Goal: Understand process/instructions

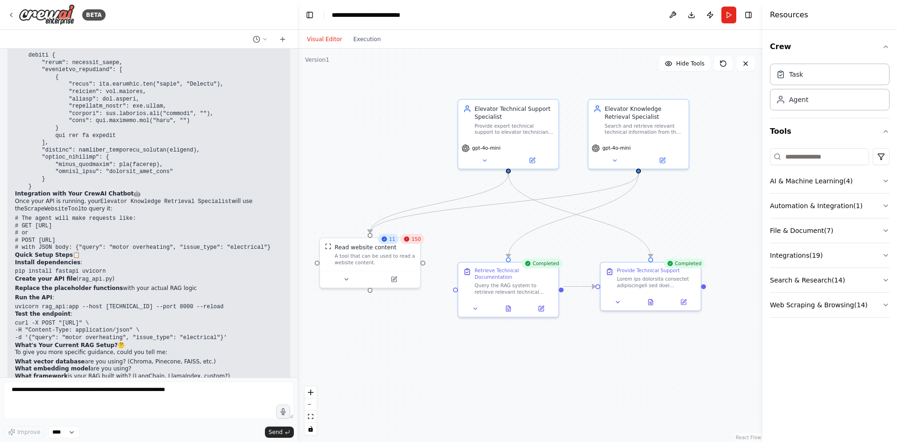
drag, startPoint x: 420, startPoint y: 153, endPoint x: 437, endPoint y: 125, distance: 32.7
click at [437, 125] on div ".deletable-edge-delete-btn { width: 20px; height: 20px; border: 0px solid #ffff…" at bounding box center [530, 245] width 465 height 393
drag, startPoint x: 541, startPoint y: 200, endPoint x: 540, endPoint y: 195, distance: 5.7
click at [540, 195] on div ".deletable-edge-delete-btn { width: 20px; height: 20px; border: 0px solid #ffff…" at bounding box center [530, 245] width 465 height 393
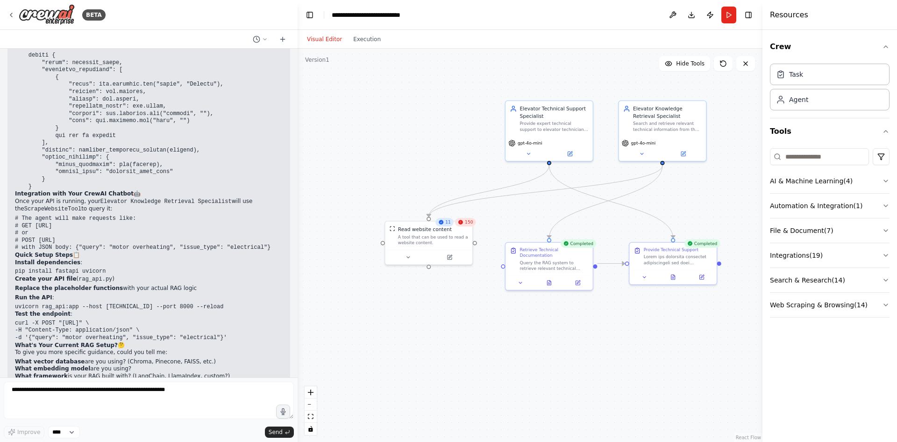
drag, startPoint x: 680, startPoint y: 207, endPoint x: 698, endPoint y: 194, distance: 22.6
click at [698, 194] on div ".deletable-edge-delete-btn { width: 20px; height: 20px; border: 0px solid #ffff…" at bounding box center [530, 245] width 465 height 393
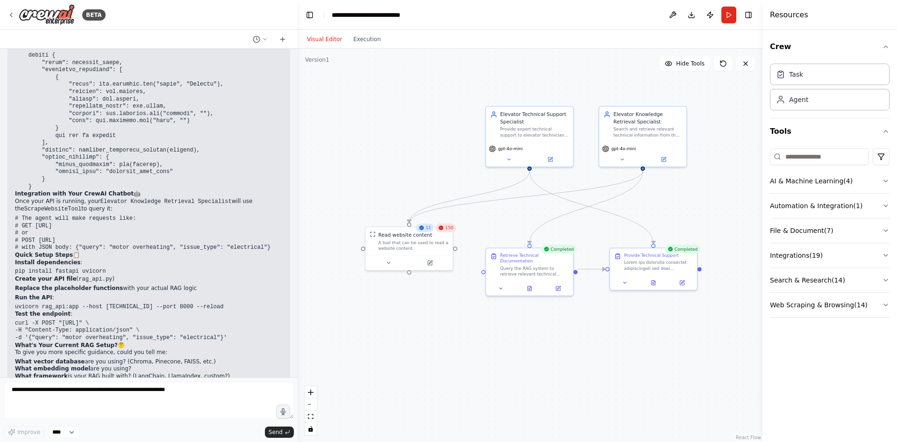
drag, startPoint x: 699, startPoint y: 193, endPoint x: 679, endPoint y: 199, distance: 20.4
click at [679, 199] on div ".deletable-edge-delete-btn { width: 20px; height: 20px; border: 0px solid #ffff…" at bounding box center [530, 245] width 465 height 393
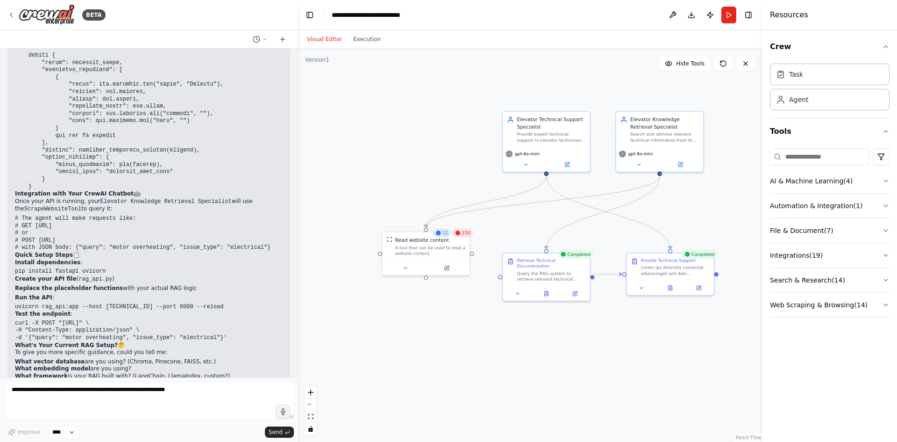
drag, startPoint x: 701, startPoint y: 208, endPoint x: 716, endPoint y: 213, distance: 15.8
click at [717, 213] on div ".deletable-edge-delete-btn { width: 20px; height: 20px; border: 0px solid #ffff…" at bounding box center [530, 245] width 465 height 393
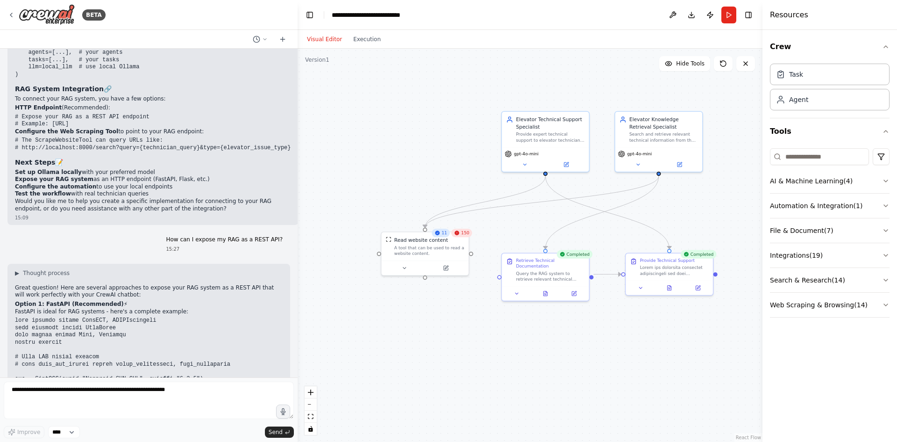
scroll to position [3057, 0]
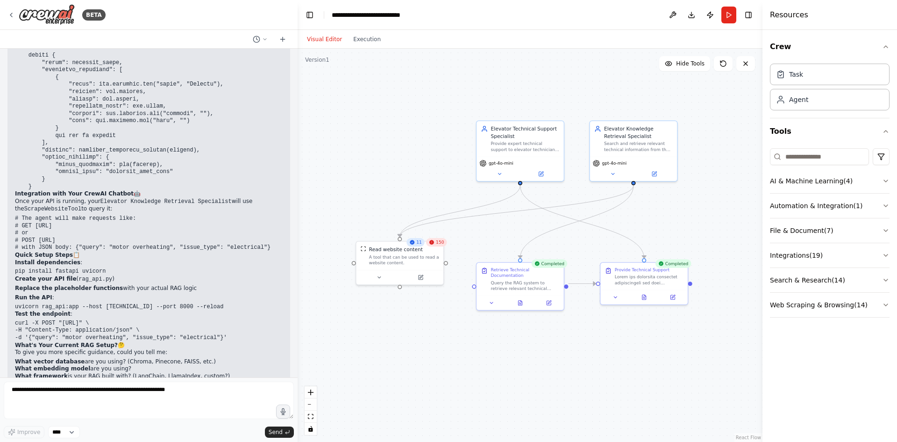
drag, startPoint x: 731, startPoint y: 137, endPoint x: 706, endPoint y: 146, distance: 26.9
click at [706, 146] on div ".deletable-edge-delete-btn { width: 20px; height: 20px; border: 0px solid #ffff…" at bounding box center [530, 245] width 465 height 393
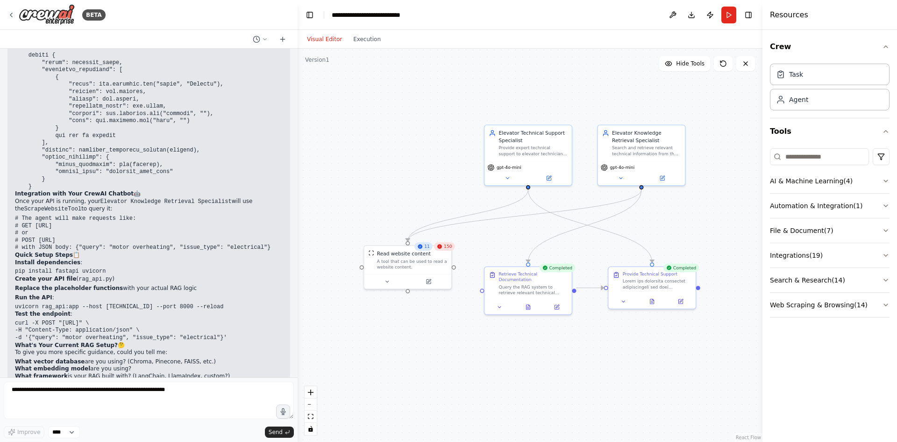
drag, startPoint x: 718, startPoint y: 242, endPoint x: 753, endPoint y: 250, distance: 35.9
click at [727, 246] on div ".deletable-edge-delete-btn { width: 20px; height: 20px; border: 0px solid #ffff…" at bounding box center [530, 245] width 465 height 393
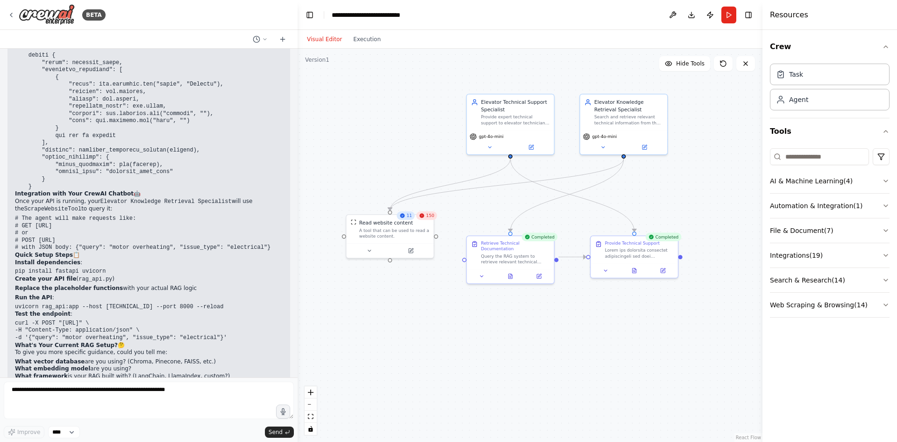
drag, startPoint x: 705, startPoint y: 246, endPoint x: 687, endPoint y: 215, distance: 36.2
click at [687, 215] on div ".deletable-edge-delete-btn { width: 20px; height: 20px; border: 0px solid #ffff…" at bounding box center [530, 245] width 465 height 393
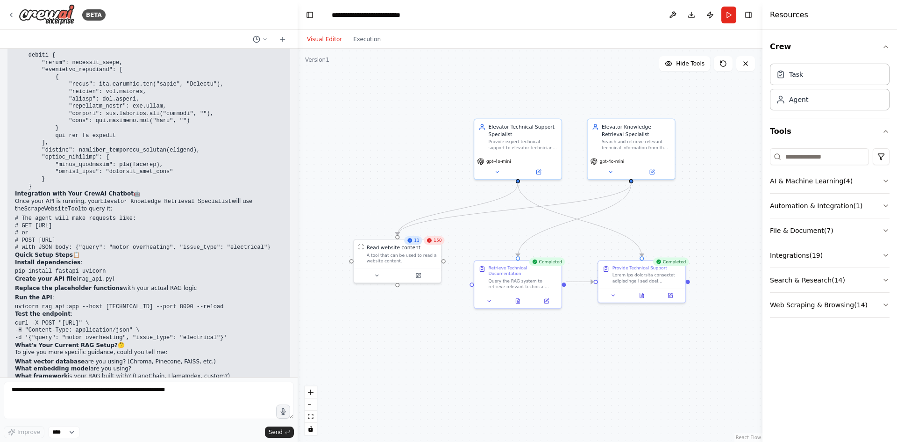
drag, startPoint x: 700, startPoint y: 138, endPoint x: 707, endPoint y: 163, distance: 25.9
click at [707, 163] on div ".deletable-edge-delete-btn { width: 20px; height: 20px; border: 0px solid #ffff…" at bounding box center [530, 245] width 465 height 393
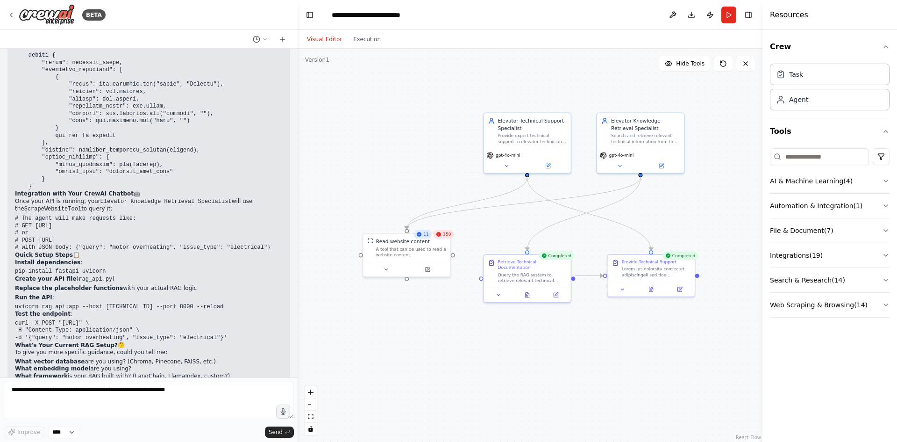
drag, startPoint x: 731, startPoint y: 144, endPoint x: 741, endPoint y: 138, distance: 11.1
click at [741, 138] on div ".deletable-edge-delete-btn { width: 20px; height: 20px; border: 0px solid #ffff…" at bounding box center [530, 245] width 465 height 393
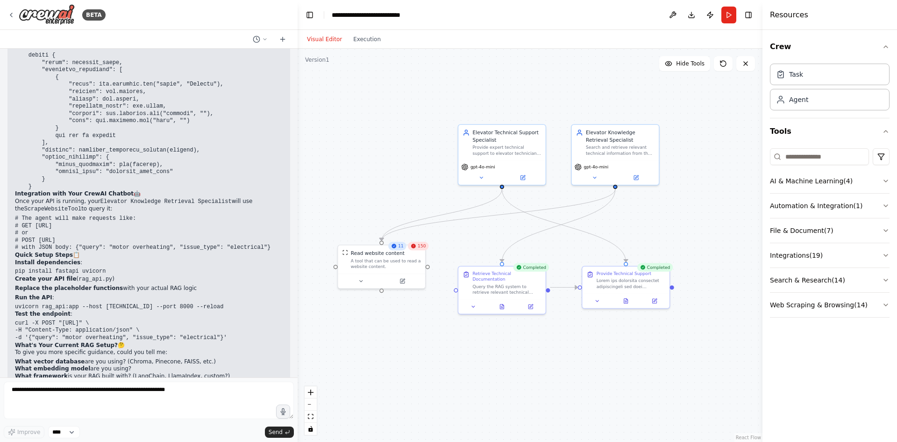
drag, startPoint x: 741, startPoint y: 101, endPoint x: 716, endPoint y: 113, distance: 27.8
click at [716, 113] on div ".deletable-edge-delete-btn { width: 20px; height: 20px; border: 0px solid #ffff…" at bounding box center [530, 245] width 465 height 393
drag, startPoint x: 406, startPoint y: 98, endPoint x: 417, endPoint y: 98, distance: 11.2
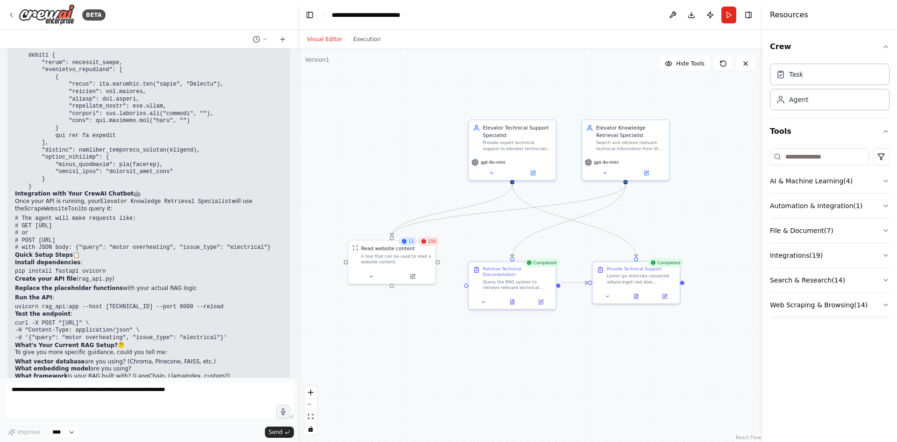
drag, startPoint x: 421, startPoint y: 148, endPoint x: 420, endPoint y: 143, distance: 4.8
click at [420, 143] on div ".deletable-edge-delete-btn { width: 20px; height: 20px; border: 0px solid #ffff…" at bounding box center [530, 245] width 465 height 393
click at [406, 261] on div "A tool that can be used to read a website content." at bounding box center [396, 257] width 70 height 11
click at [394, 99] on div ".deletable-edge-delete-btn { width: 20px; height: 20px; border: 0px solid #ffff…" at bounding box center [530, 245] width 465 height 393
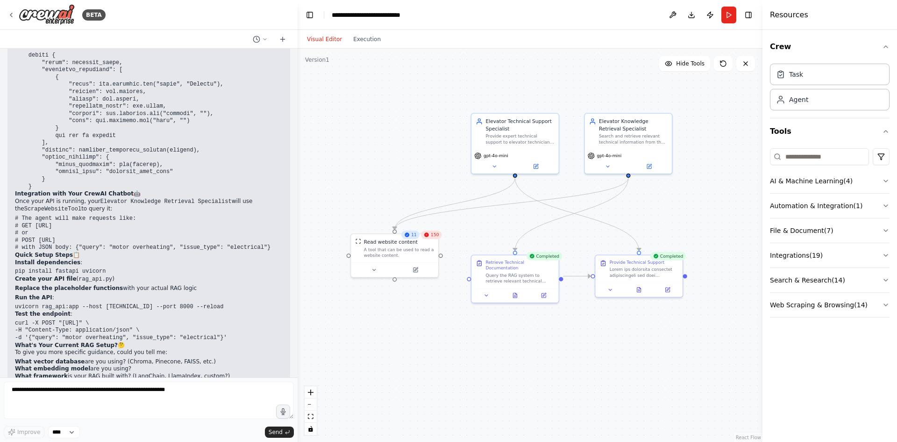
drag, startPoint x: 598, startPoint y: 325, endPoint x: 601, endPoint y: 319, distance: 7.1
click at [601, 319] on div ".deletable-edge-delete-btn { width: 20px; height: 20px; border: 0px solid #ffff…" at bounding box center [530, 245] width 465 height 393
drag, startPoint x: 91, startPoint y: 272, endPoint x: 189, endPoint y: 274, distance: 97.7
click at [147, 303] on code "uvicorn rag_api:app --host [TECHNICAL_ID] --port 8000 --reload" at bounding box center [119, 306] width 208 height 7
drag, startPoint x: 191, startPoint y: 271, endPoint x: 9, endPoint y: 268, distance: 182.3
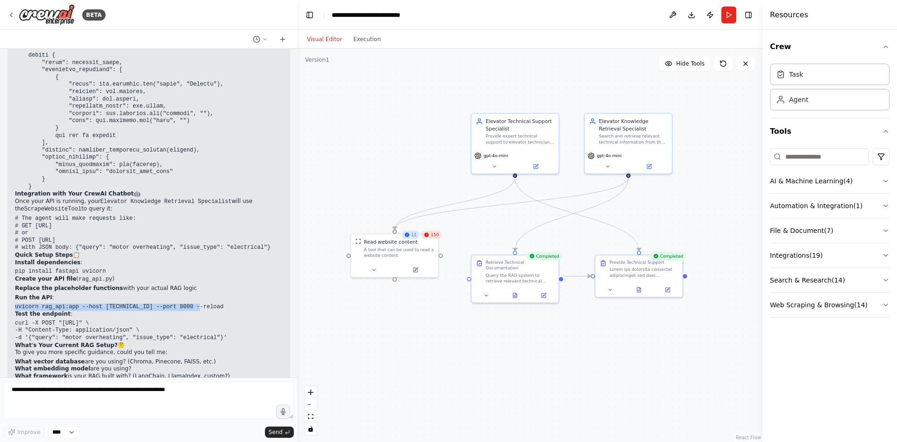
click at [130, 310] on p "Test the endpoint :" at bounding box center [149, 313] width 268 height 7
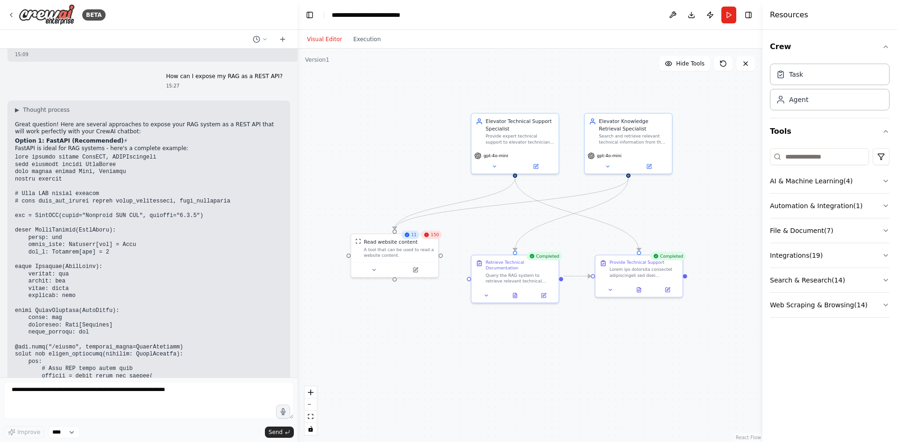
scroll to position [1982, 0]
